Goal: Check status: Check status

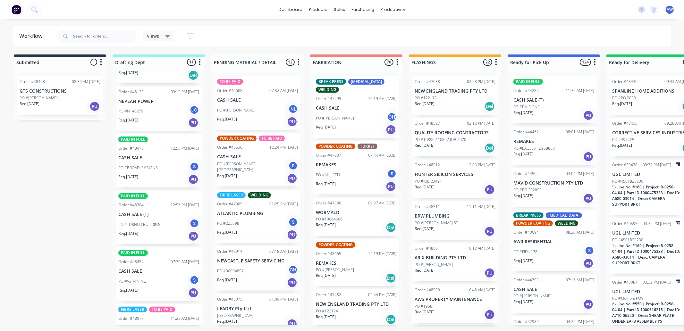
scroll to position [107, 0]
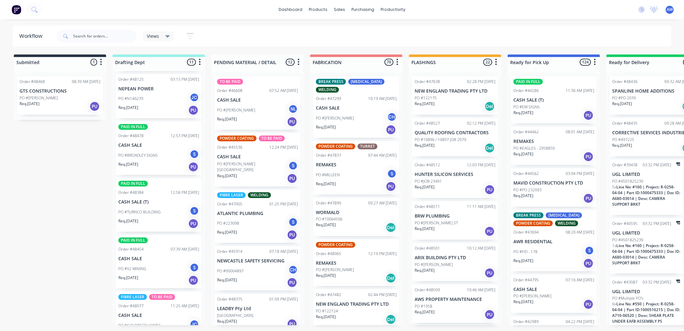
click at [152, 218] on div "Req. [DATE] PU" at bounding box center [158, 223] width 81 height 11
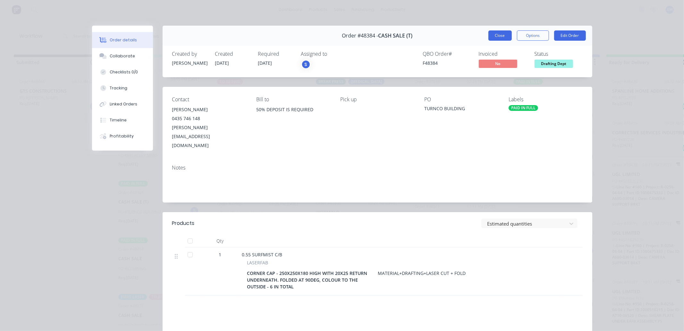
click at [504, 36] on button "Close" at bounding box center [499, 35] width 23 height 10
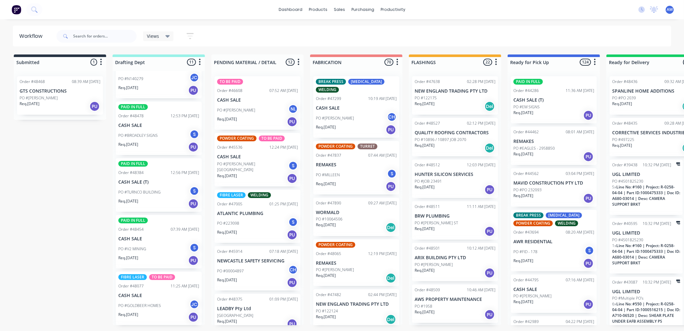
scroll to position [142, 0]
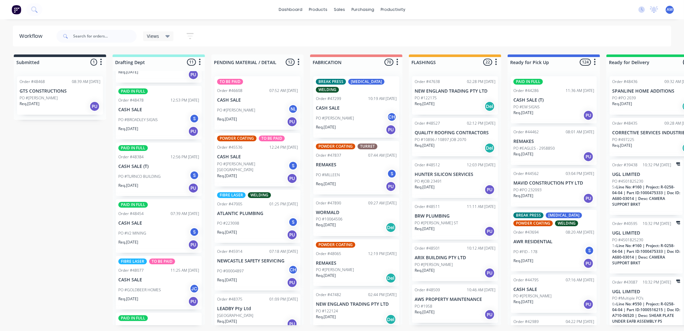
click at [148, 217] on div "PAID IN FULL Order #48454 07:39 AM [DATE] CASH SALE PO #V2 MINING S Req. [DATE]…" at bounding box center [159, 226] width 86 height 54
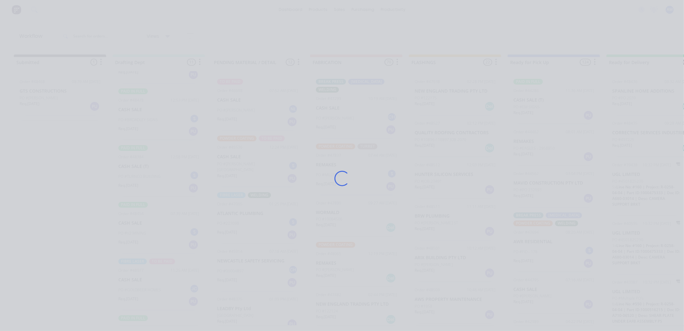
scroll to position [36, 0]
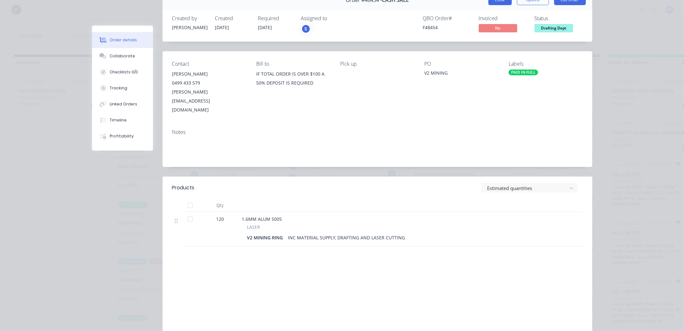
click at [493, 4] on button "Close" at bounding box center [499, 0] width 23 height 10
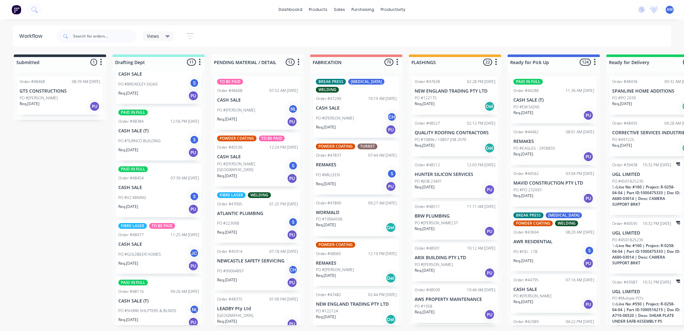
scroll to position [213, 0]
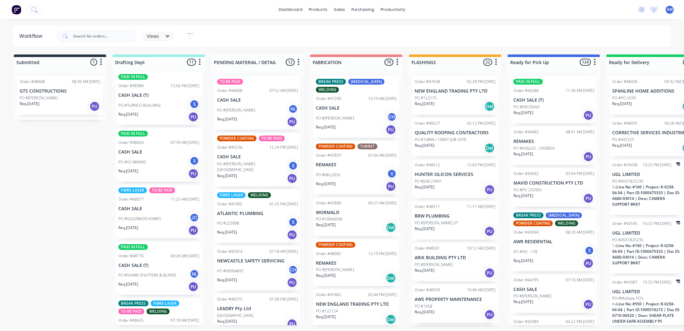
click at [155, 225] on div "Req. [DATE] PU" at bounding box center [158, 230] width 81 height 11
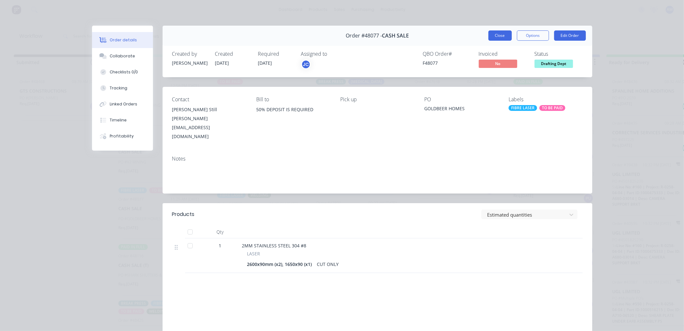
click at [495, 35] on button "Close" at bounding box center [499, 35] width 23 height 10
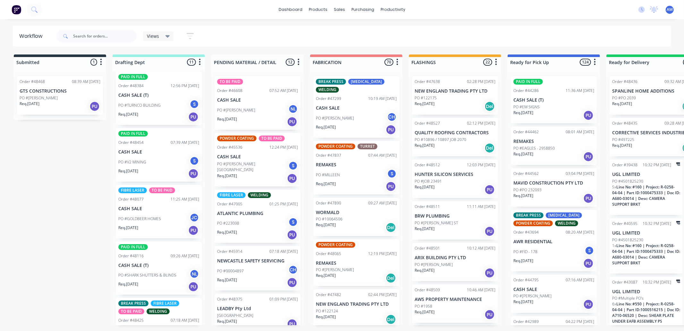
click at [143, 269] on div "PO #SHARK SHUTTERS & BLINDS NL" at bounding box center [158, 275] width 81 height 12
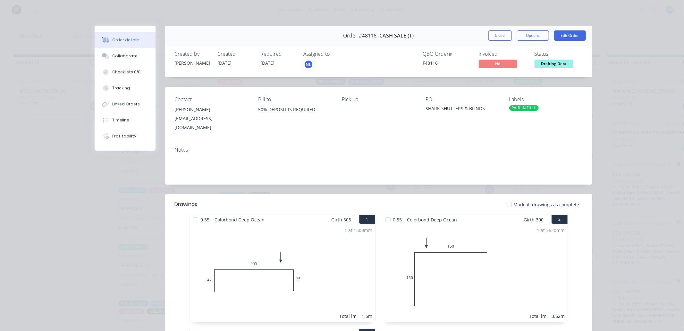
scroll to position [36, 0]
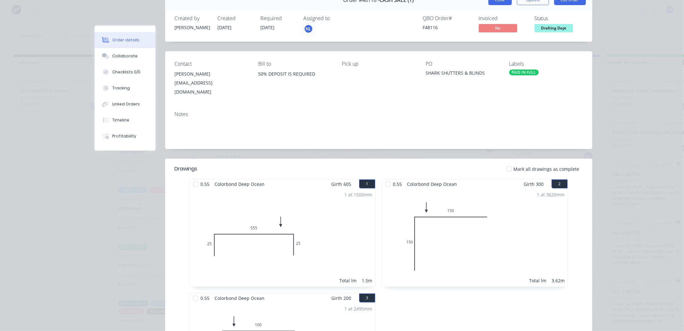
click at [497, 2] on button "Close" at bounding box center [499, 0] width 23 height 10
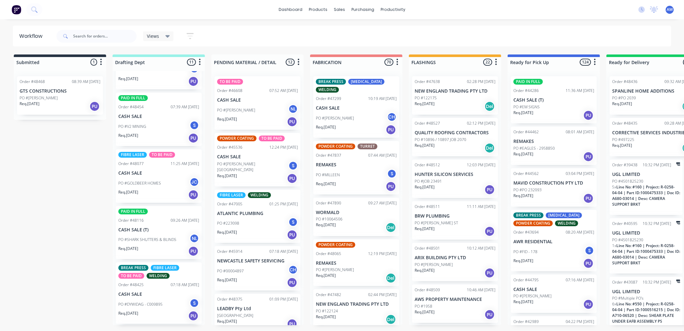
scroll to position [285, 0]
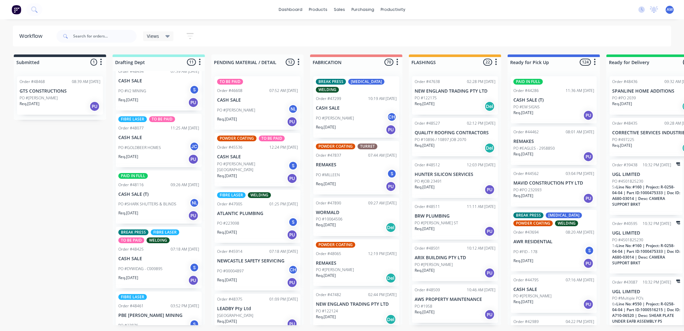
click at [161, 266] on p "PO #DYWIDAG - C009895" at bounding box center [140, 269] width 44 height 6
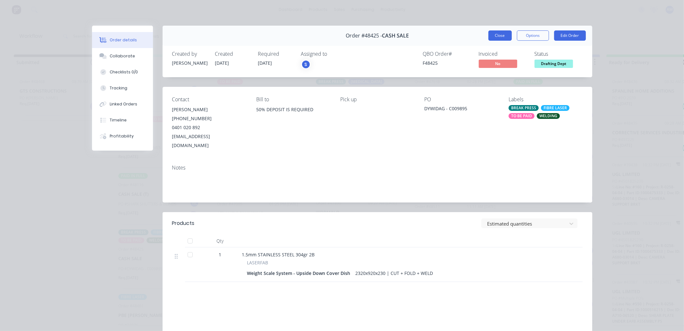
click at [498, 36] on button "Close" at bounding box center [499, 35] width 23 height 10
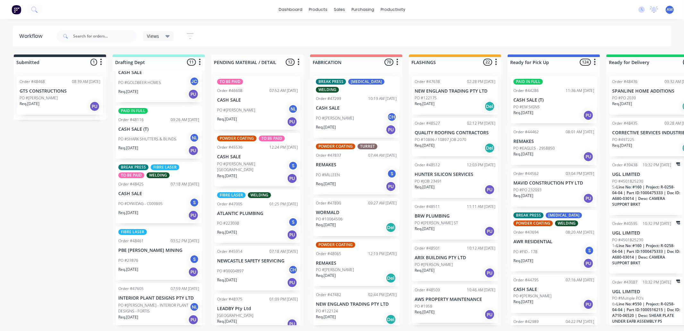
scroll to position [351, 0]
click at [159, 258] on div "PO #23876 S" at bounding box center [158, 259] width 81 height 12
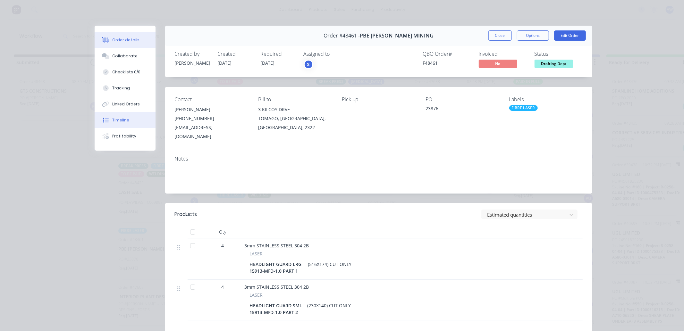
click at [112, 119] on div "Timeline" at bounding box center [120, 120] width 17 height 6
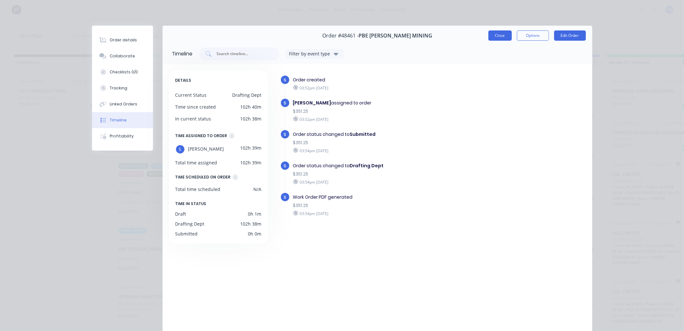
click at [501, 32] on button "Close" at bounding box center [499, 35] width 23 height 10
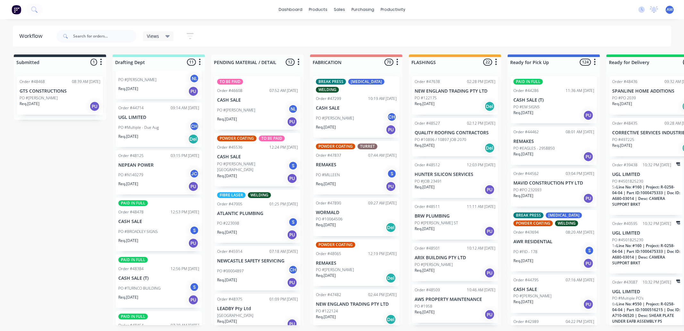
scroll to position [0, 0]
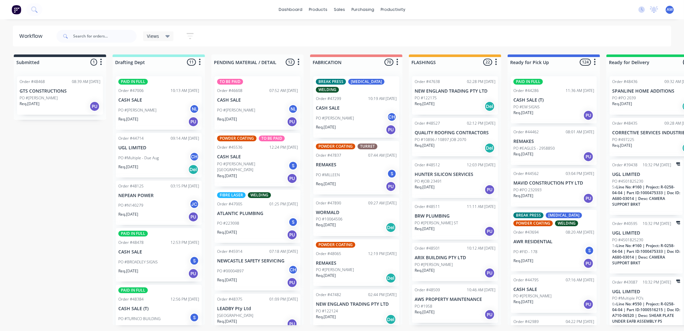
click at [148, 114] on div "PO #[PERSON_NAME] NL" at bounding box center [158, 110] width 81 height 12
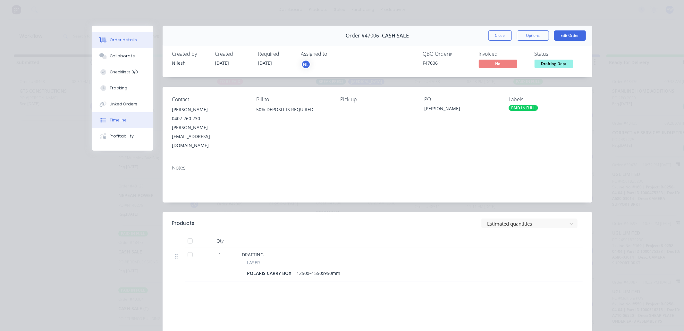
click at [122, 121] on div "Timeline" at bounding box center [118, 120] width 17 height 6
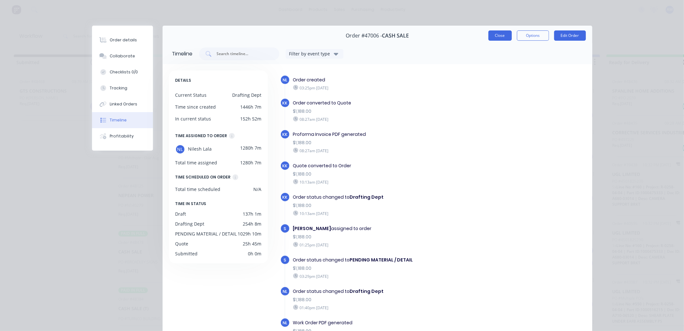
click at [495, 40] on button "Close" at bounding box center [499, 35] width 23 height 10
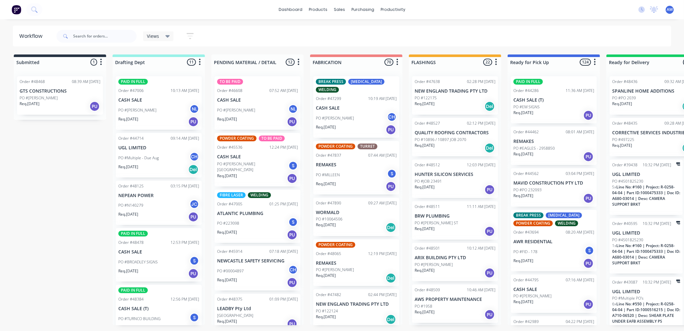
click at [142, 204] on p "PO #N140279" at bounding box center [130, 206] width 25 height 6
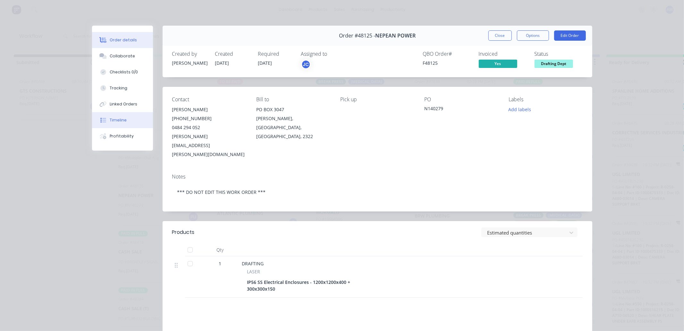
click at [114, 121] on div "Timeline" at bounding box center [118, 120] width 17 height 6
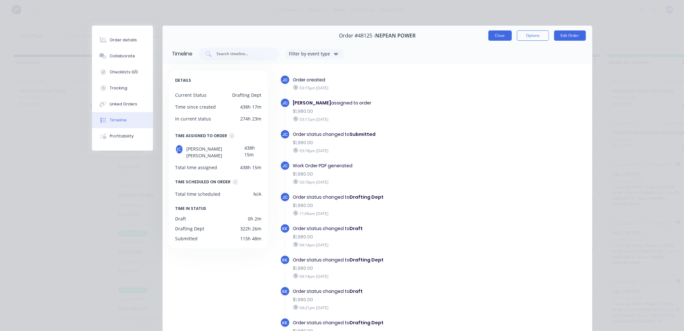
click at [498, 39] on button "Close" at bounding box center [499, 35] width 23 height 10
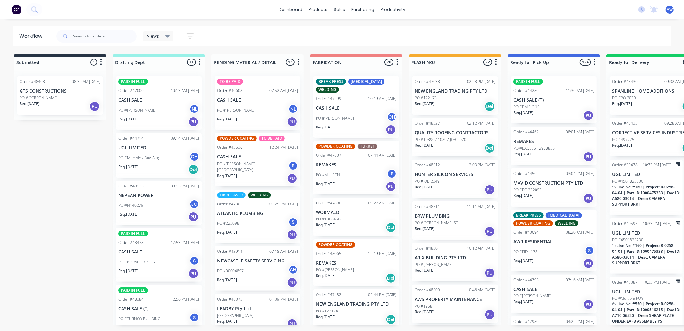
scroll to position [71, 0]
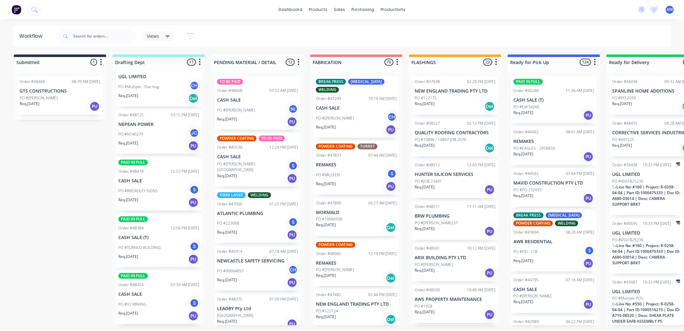
click at [145, 204] on div "Req. [DATE] PU" at bounding box center [158, 202] width 81 height 11
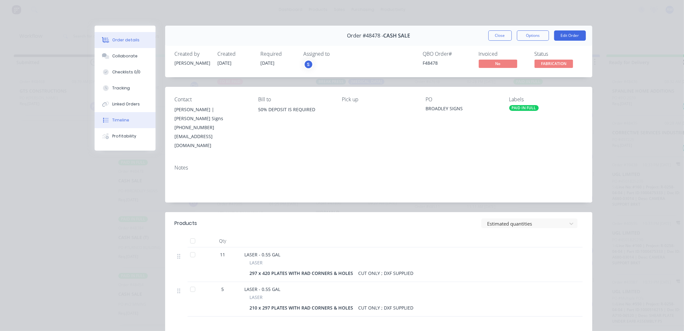
click at [123, 117] on div "Timeline" at bounding box center [120, 120] width 17 height 6
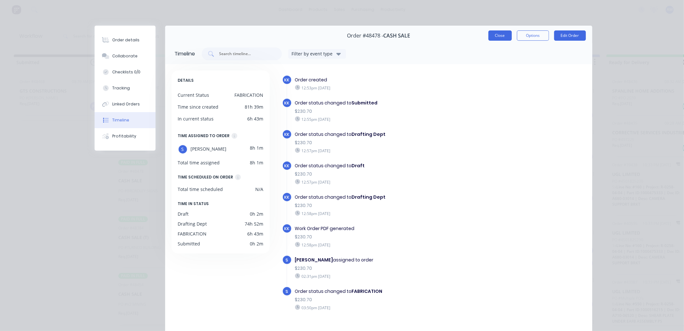
click at [496, 39] on button "Close" at bounding box center [499, 35] width 23 height 10
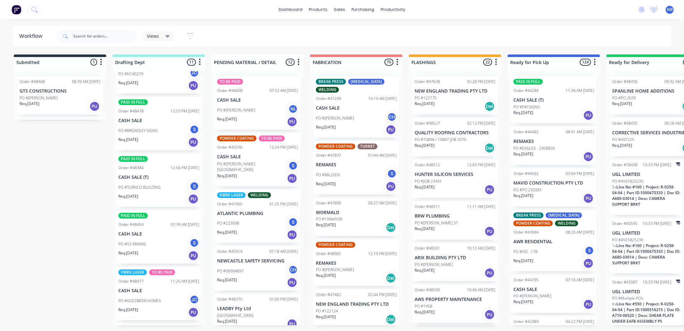
scroll to position [142, 0]
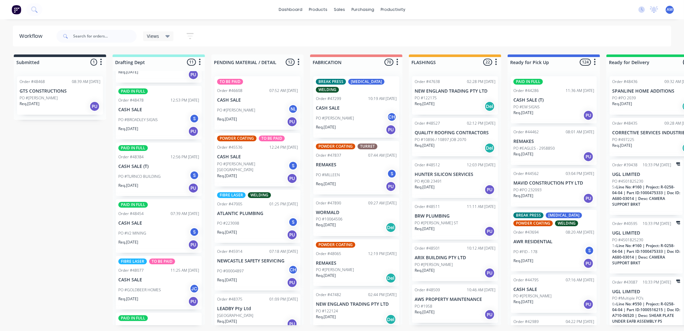
click at [158, 178] on p "PO #TURNCO BUILDING" at bounding box center [139, 177] width 42 height 6
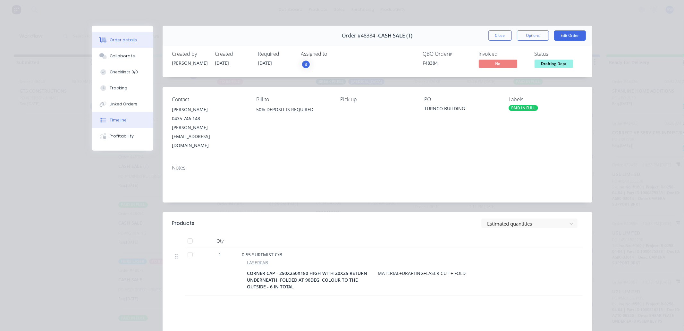
click at [121, 121] on div "Timeline" at bounding box center [118, 120] width 17 height 6
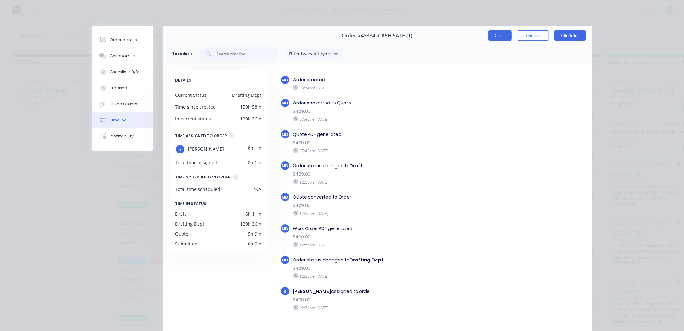
click at [501, 35] on button "Close" at bounding box center [499, 35] width 23 height 10
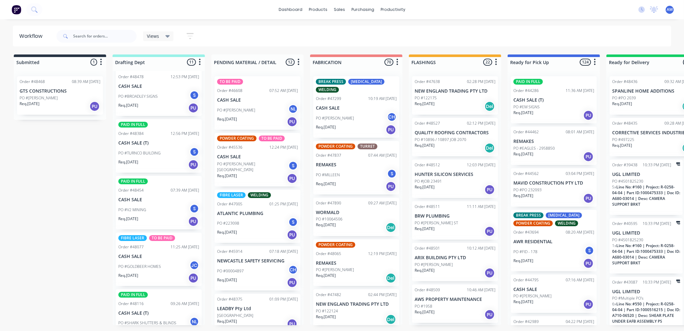
scroll to position [178, 0]
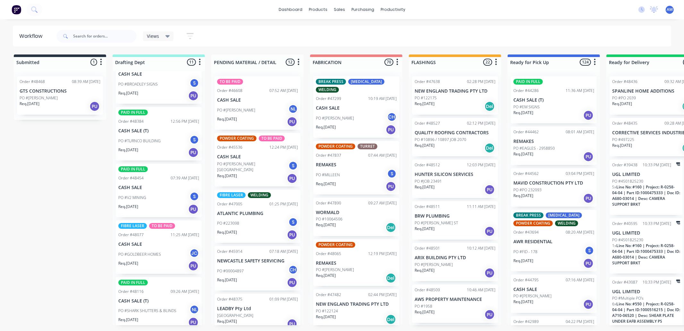
click at [150, 204] on div "Req. [DATE] PU" at bounding box center [158, 209] width 81 height 11
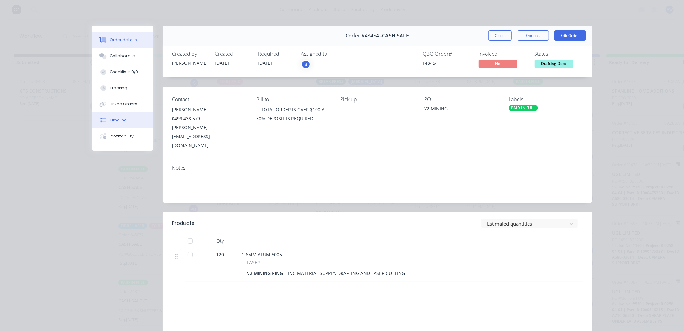
click at [118, 122] on div "Timeline" at bounding box center [118, 120] width 17 height 6
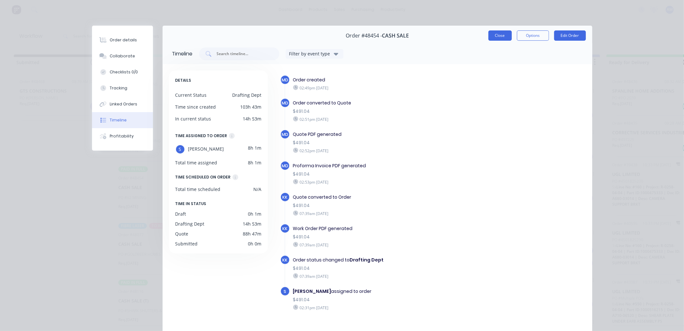
click at [496, 35] on button "Close" at bounding box center [499, 35] width 23 height 10
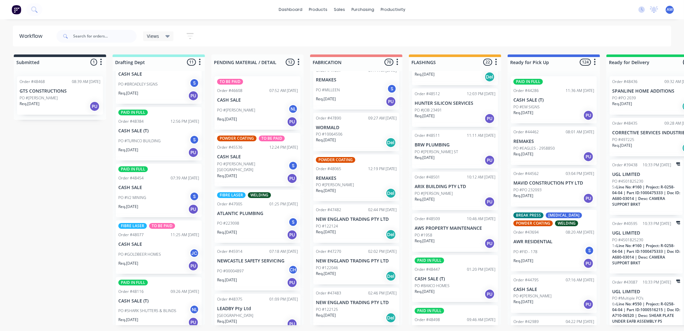
scroll to position [107, 0]
